Goal: Information Seeking & Learning: Understand process/instructions

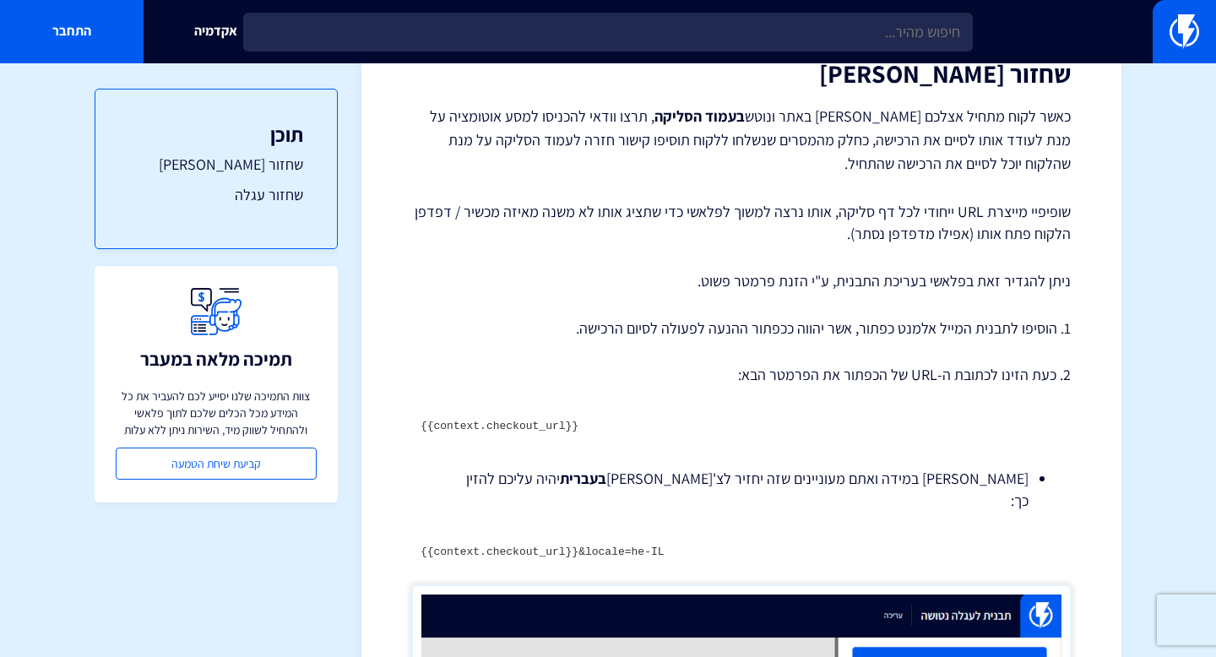
scroll to position [253, 0]
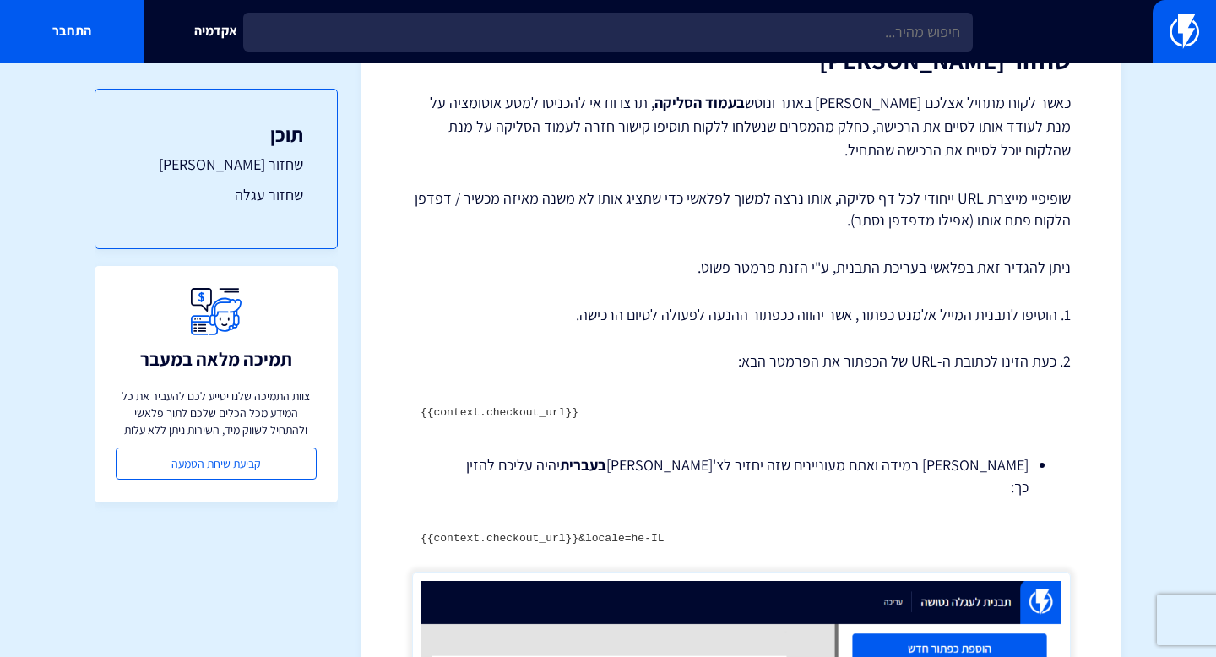
click at [540, 421] on pre "{{context.checkout_url}}" at bounding box center [741, 414] width 659 height 32
copy div "{{context.checkout_url}}"
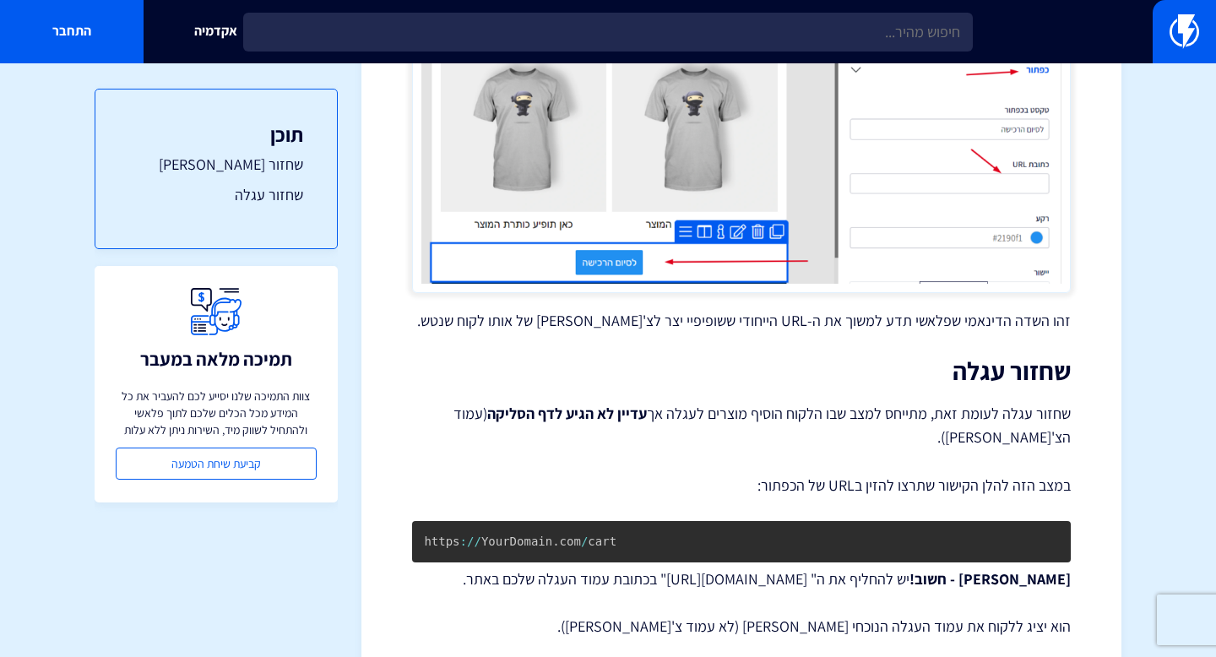
scroll to position [933, 0]
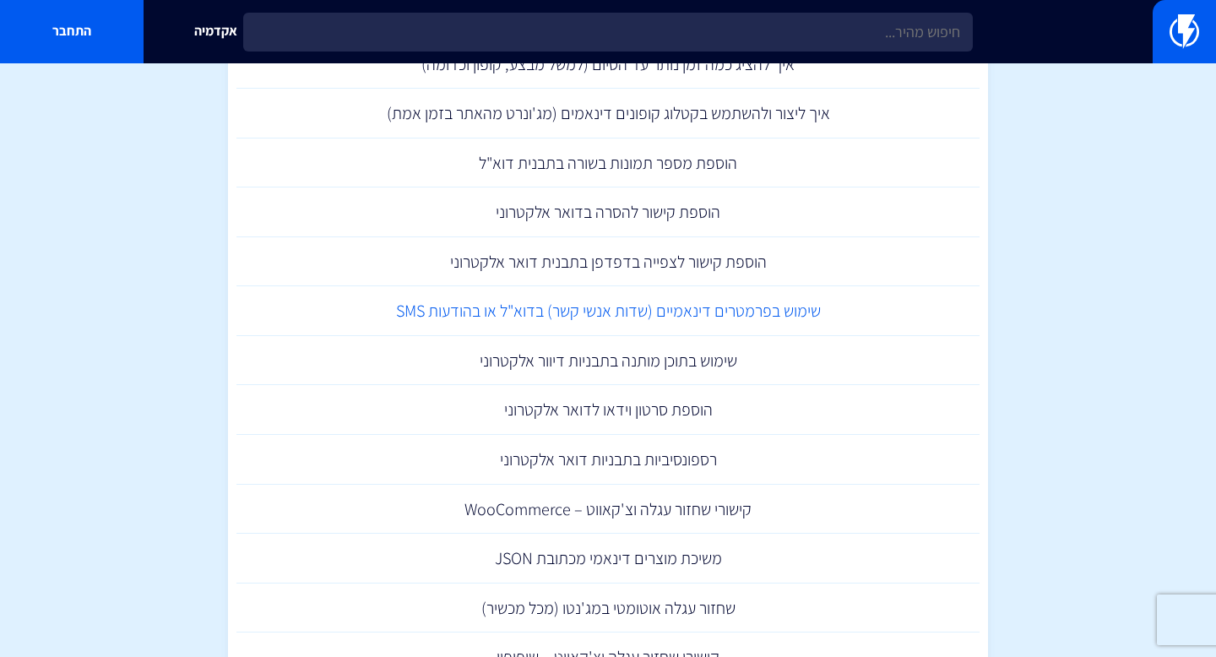
scroll to position [1198, 0]
